Goal: Submit feedback/report problem: Submit feedback/report problem

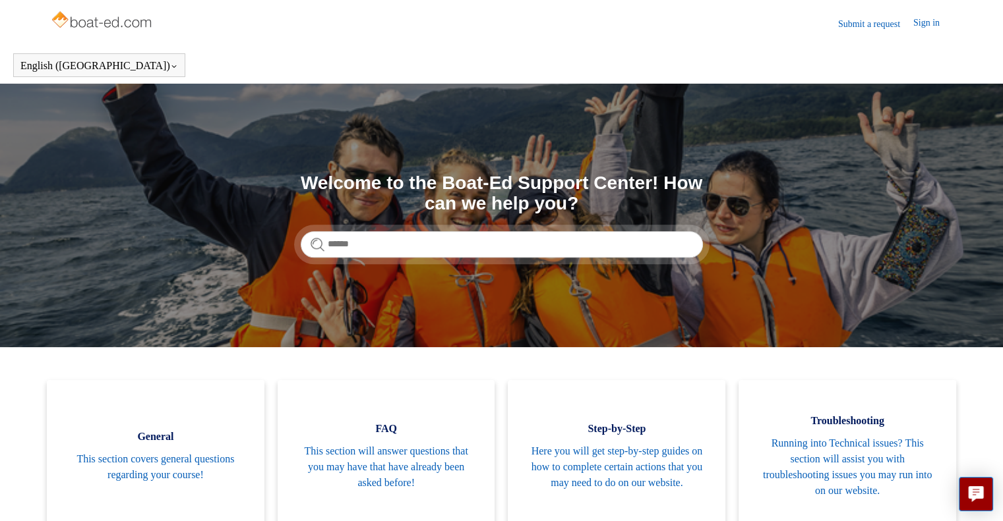
click at [136, 23] on img at bounding box center [102, 21] width 105 height 26
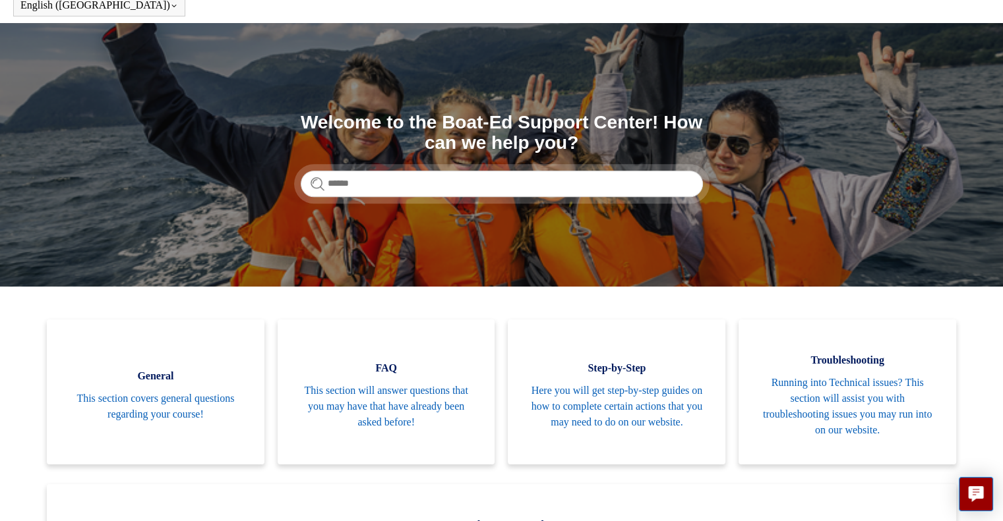
scroll to position [198, 0]
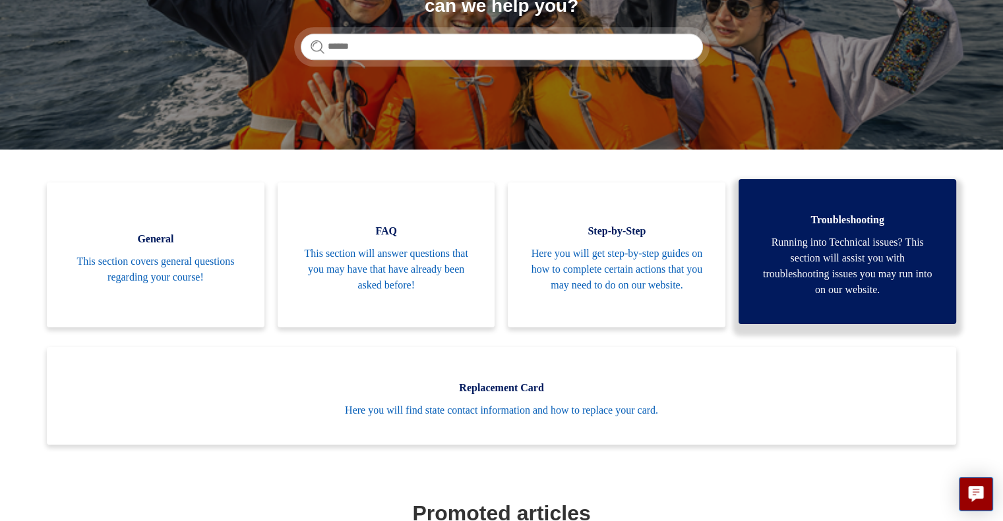
click at [867, 267] on span "Running into Technical issues? This section will assist you with troubleshootin…" at bounding box center [847, 266] width 178 height 63
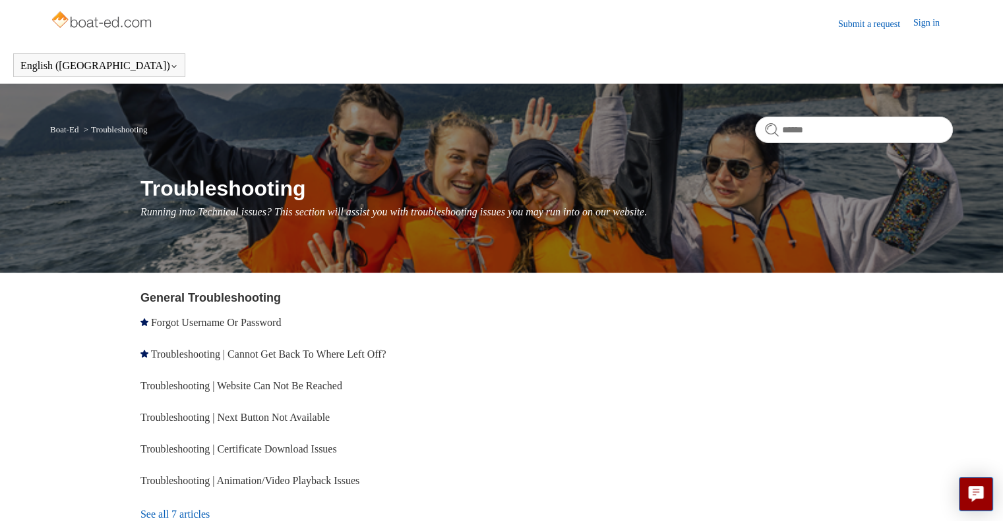
scroll to position [113, 0]
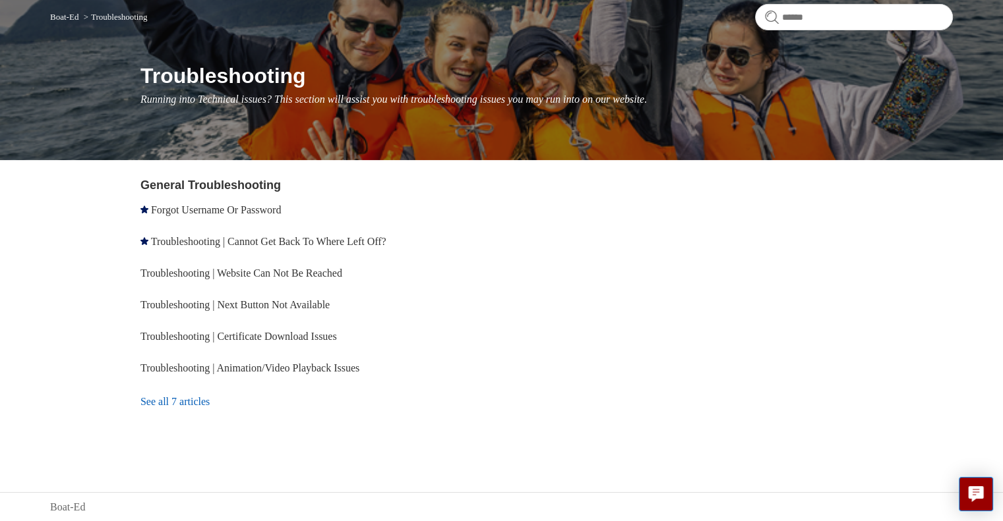
click at [211, 396] on link "See all 7 articles" at bounding box center [322, 402] width 365 height 36
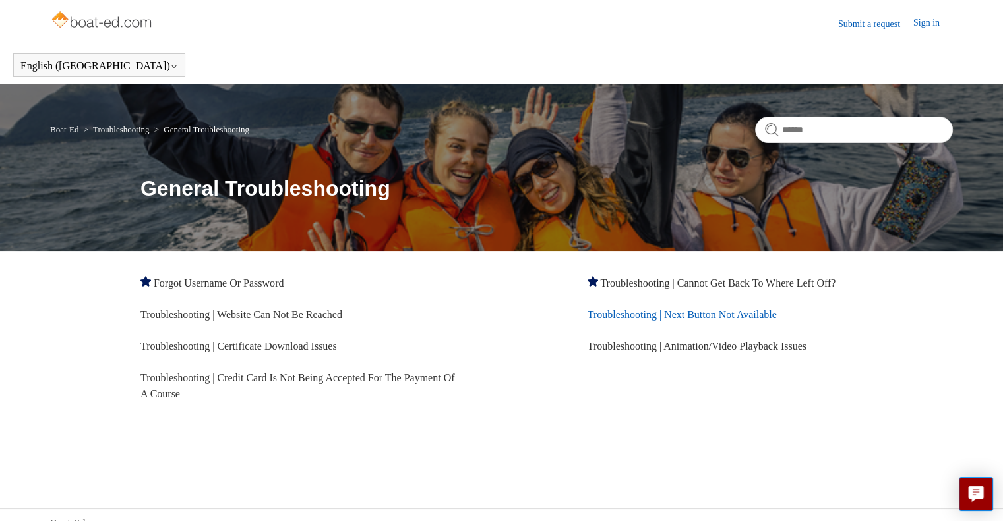
click at [715, 316] on link "Troubleshooting | Next Button Not Available" at bounding box center [681, 314] width 189 height 11
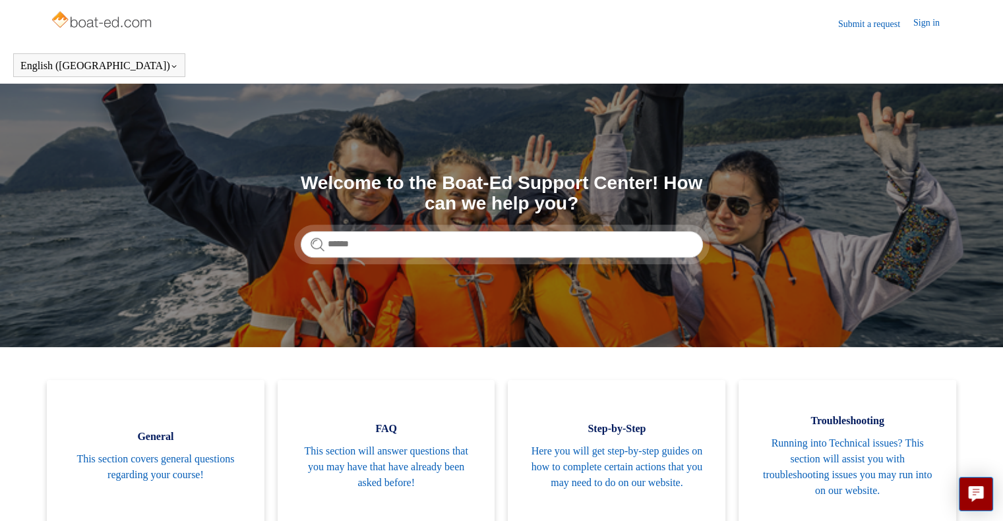
click at [870, 20] on link "Submit a request" at bounding box center [875, 24] width 75 height 14
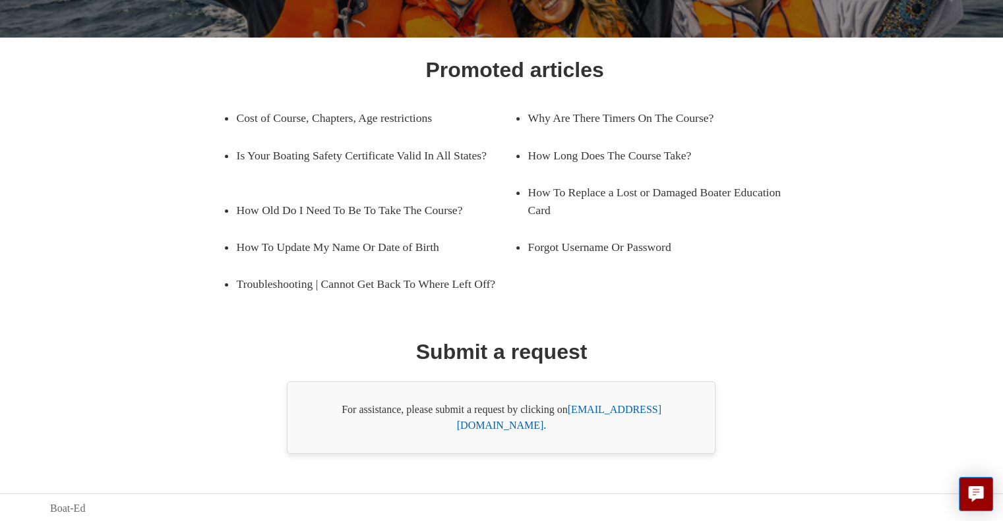
scroll to position [171, 0]
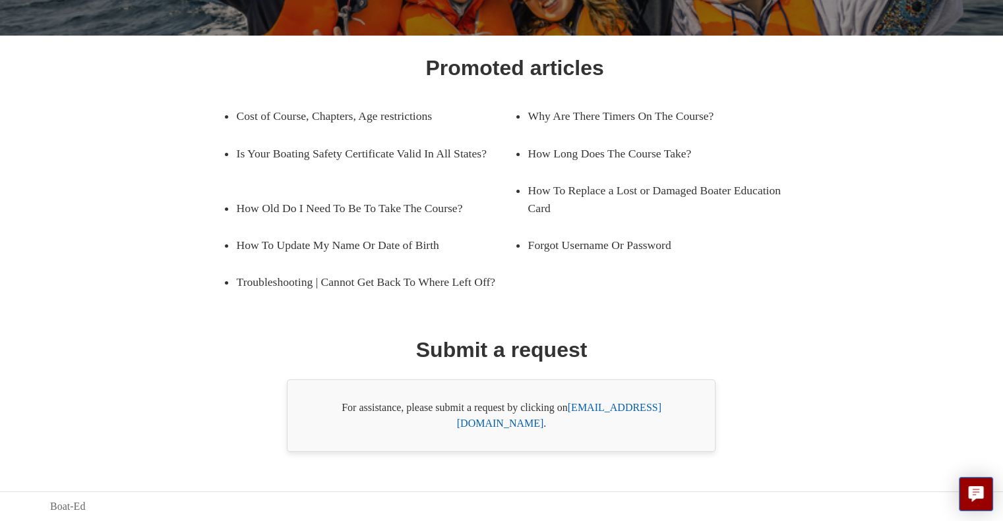
click at [659, 427] on link "[EMAIL_ADDRESS][DOMAIN_NAME]" at bounding box center [559, 415] width 204 height 27
